Goal: Transaction & Acquisition: Purchase product/service

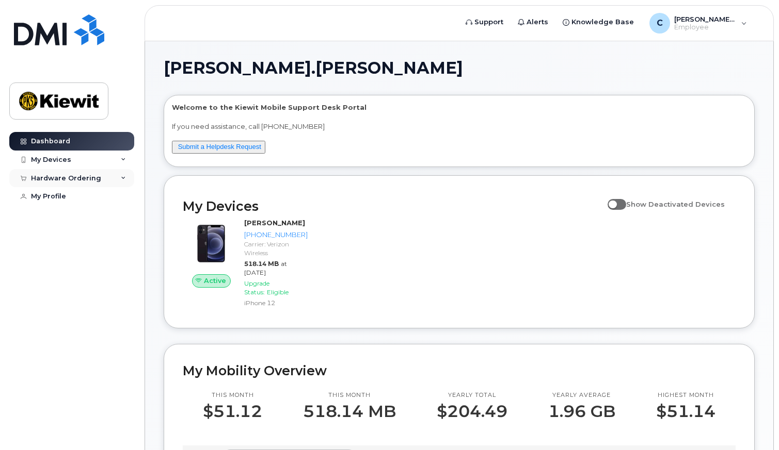
click at [115, 176] on div "Hardware Ordering" at bounding box center [71, 178] width 125 height 19
click at [57, 199] on div "My Orders" at bounding box center [54, 196] width 37 height 9
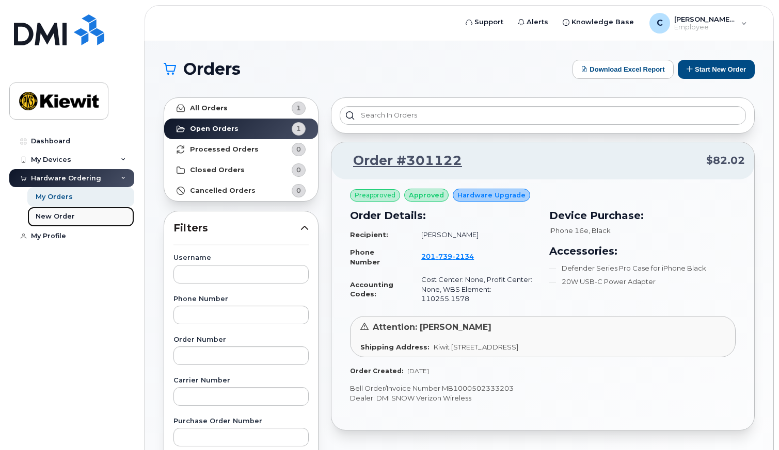
click at [53, 219] on div "New Order" at bounding box center [55, 216] width 39 height 9
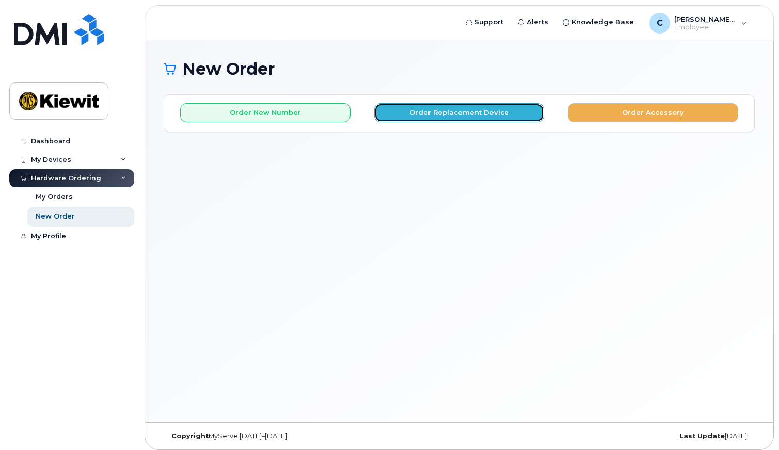
click at [472, 115] on button "Order Replacement Device" at bounding box center [459, 112] width 170 height 19
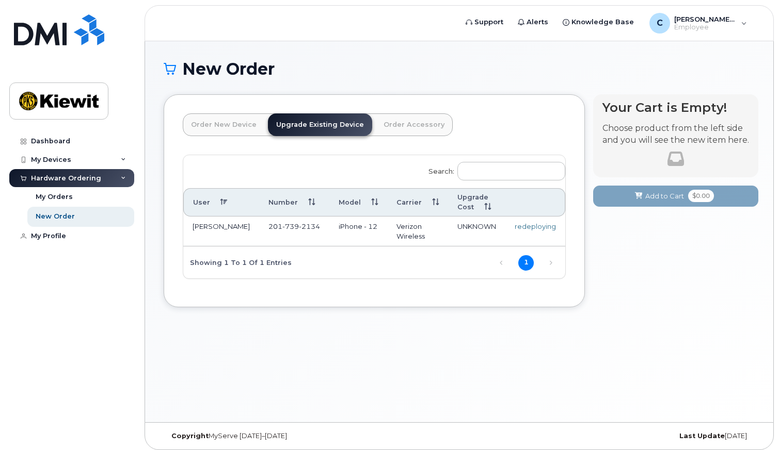
click at [210, 125] on link "Order New Device" at bounding box center [224, 125] width 82 height 23
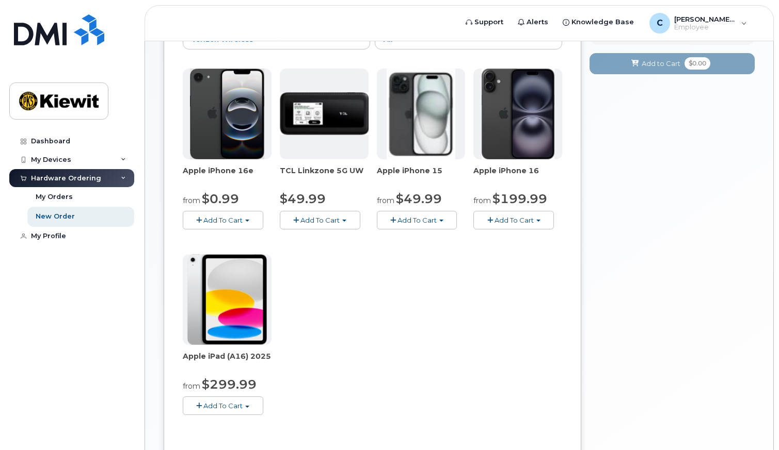
scroll to position [233, 0]
